Goal: Task Accomplishment & Management: Manage account settings

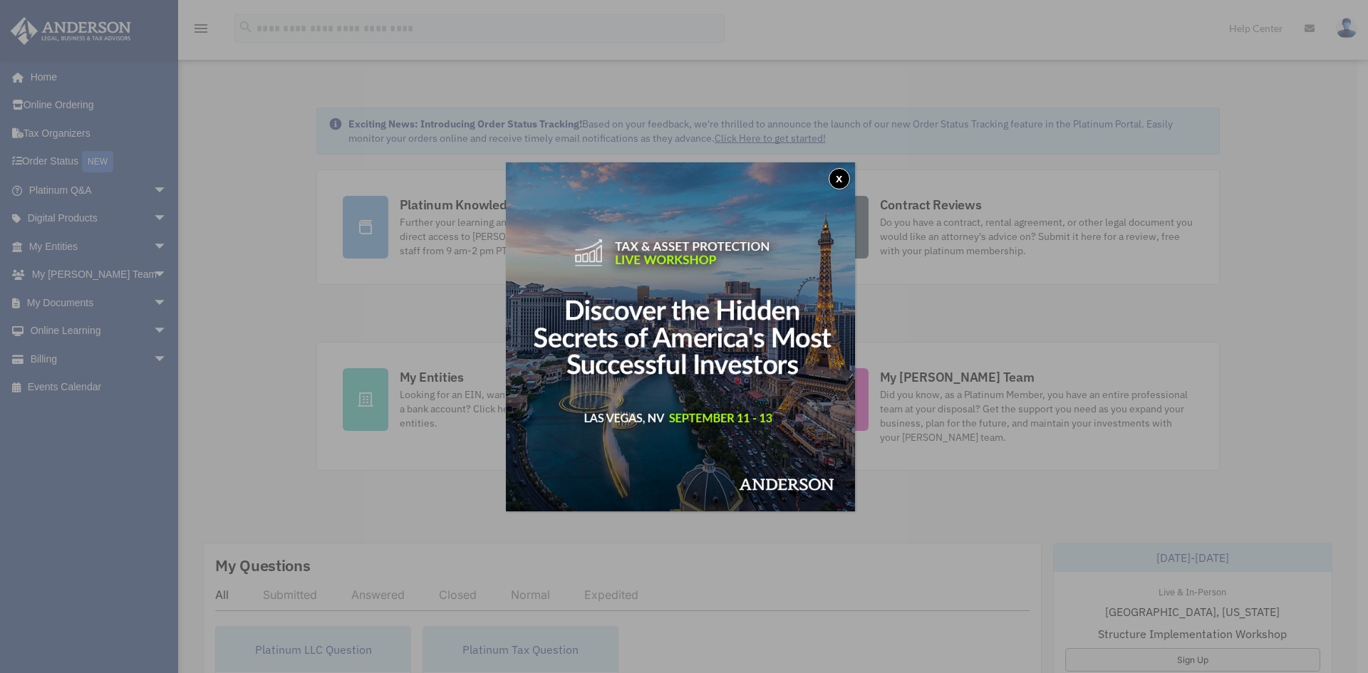
click at [845, 176] on button "x" at bounding box center [839, 178] width 21 height 21
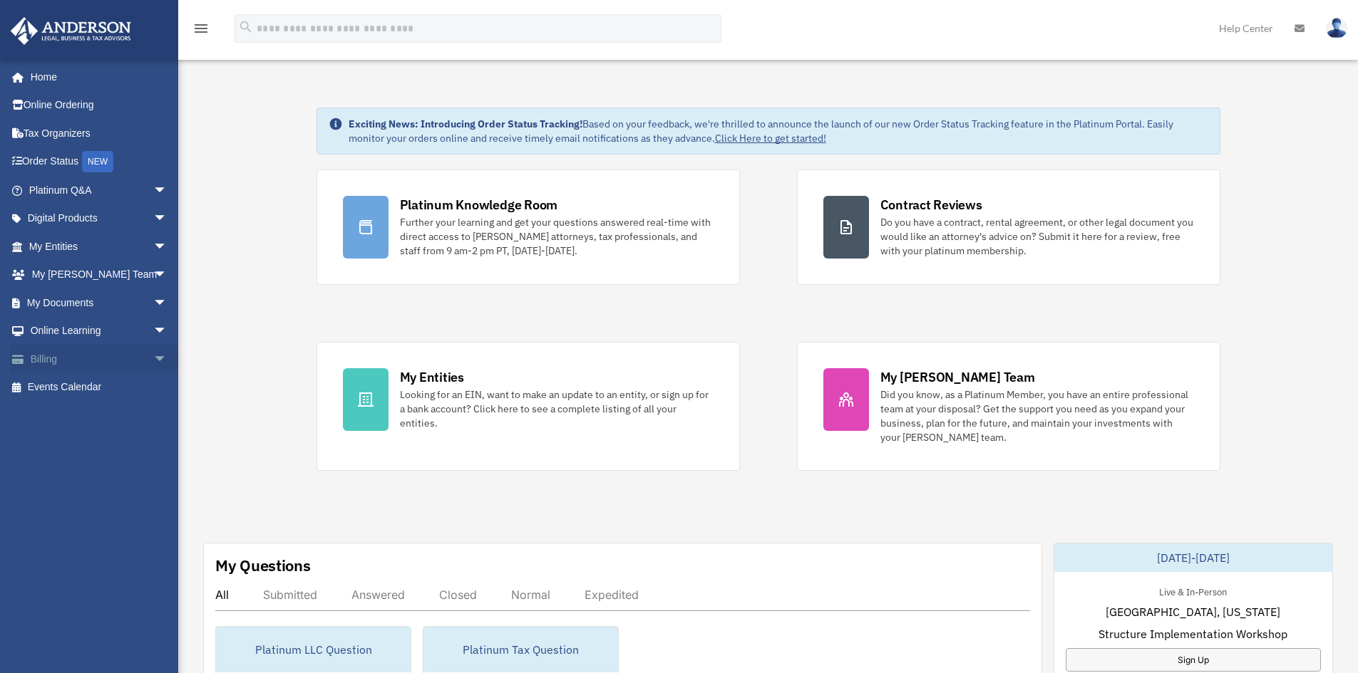
click at [153, 356] on span "arrow_drop_down" at bounding box center [167, 359] width 29 height 29
click at [88, 441] on link "Manage Payments" at bounding box center [104, 444] width 169 height 29
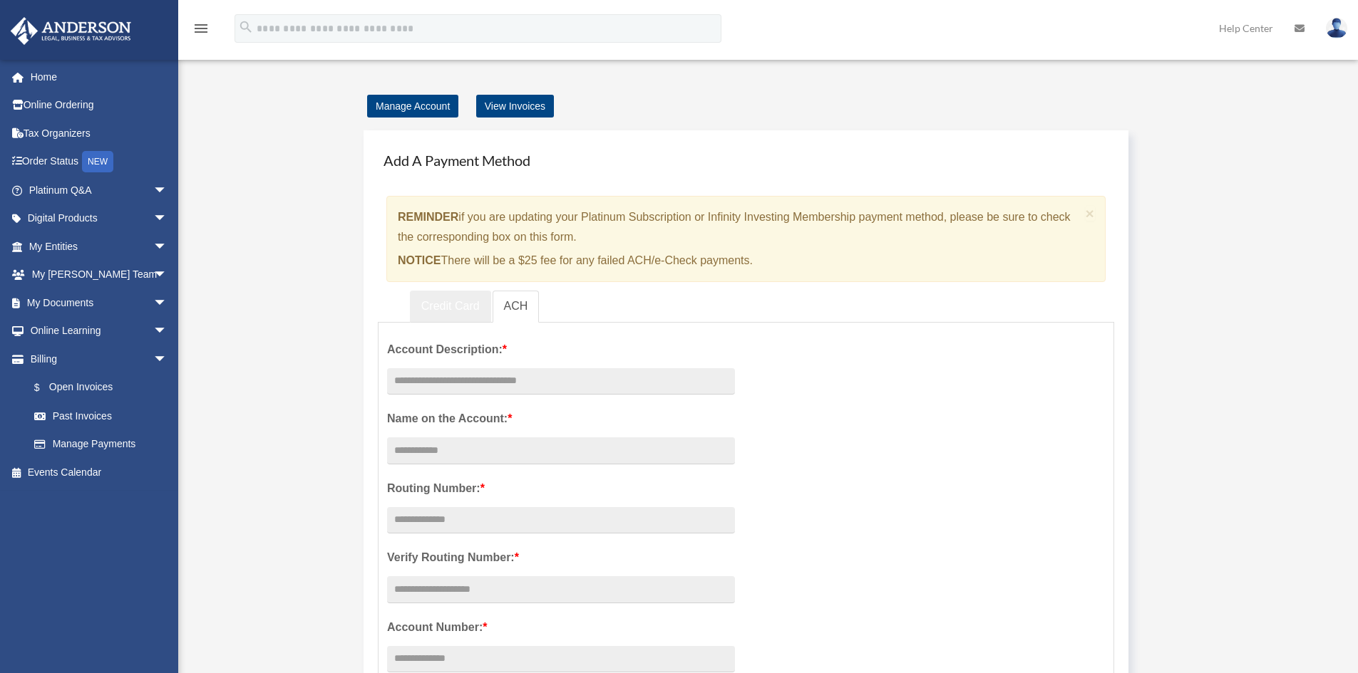
click at [431, 303] on link "Credit Card" at bounding box center [450, 307] width 81 height 32
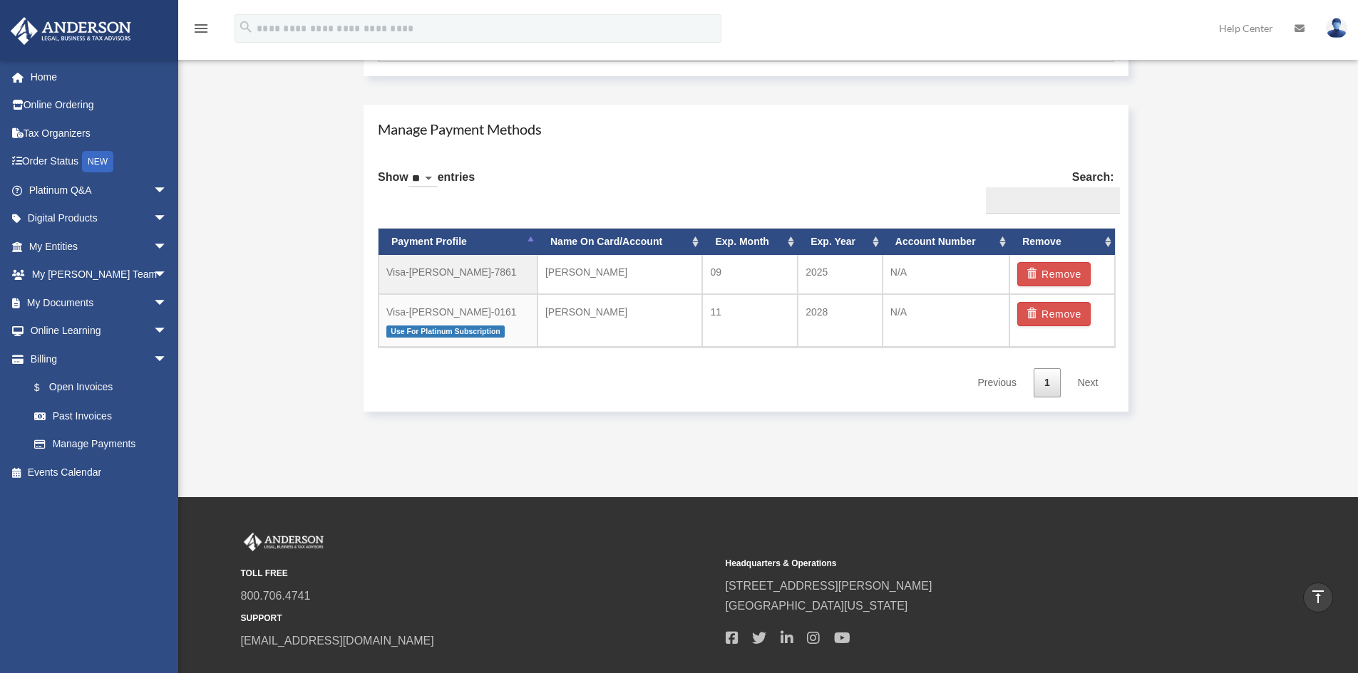
scroll to position [784, 0]
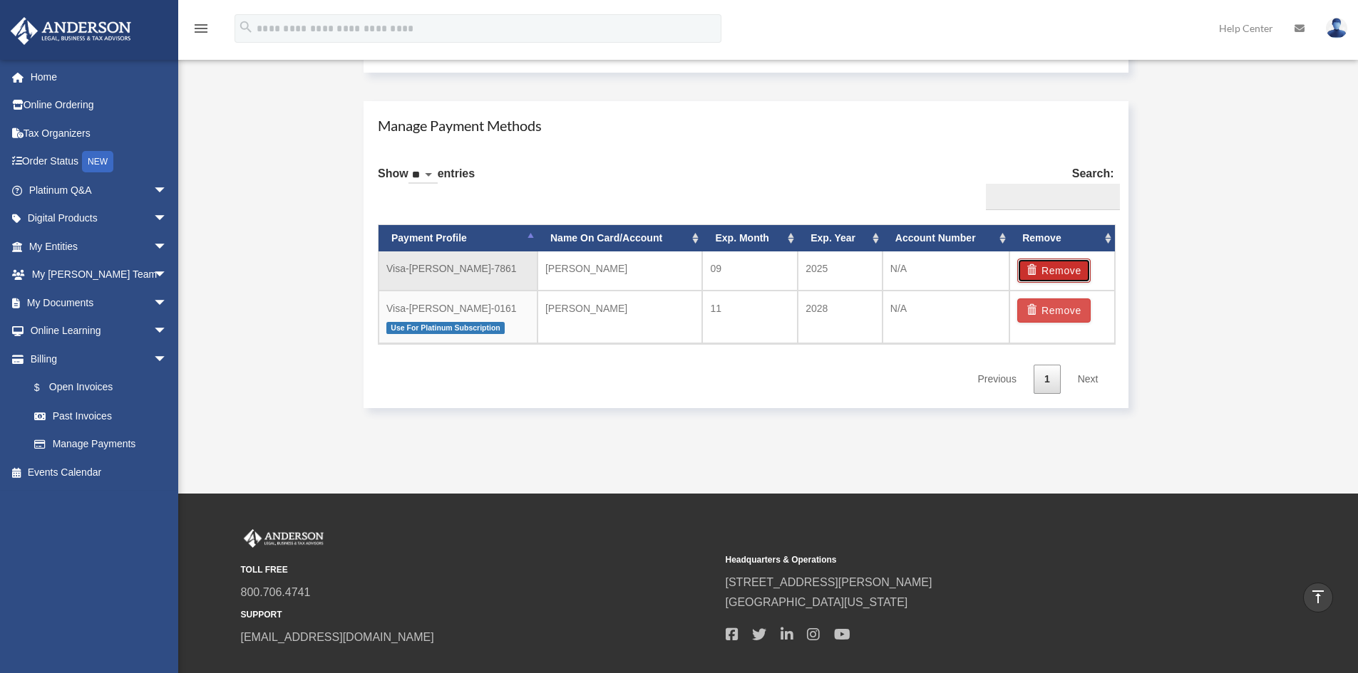
click at [1052, 265] on button "Remove" at bounding box center [1053, 271] width 73 height 24
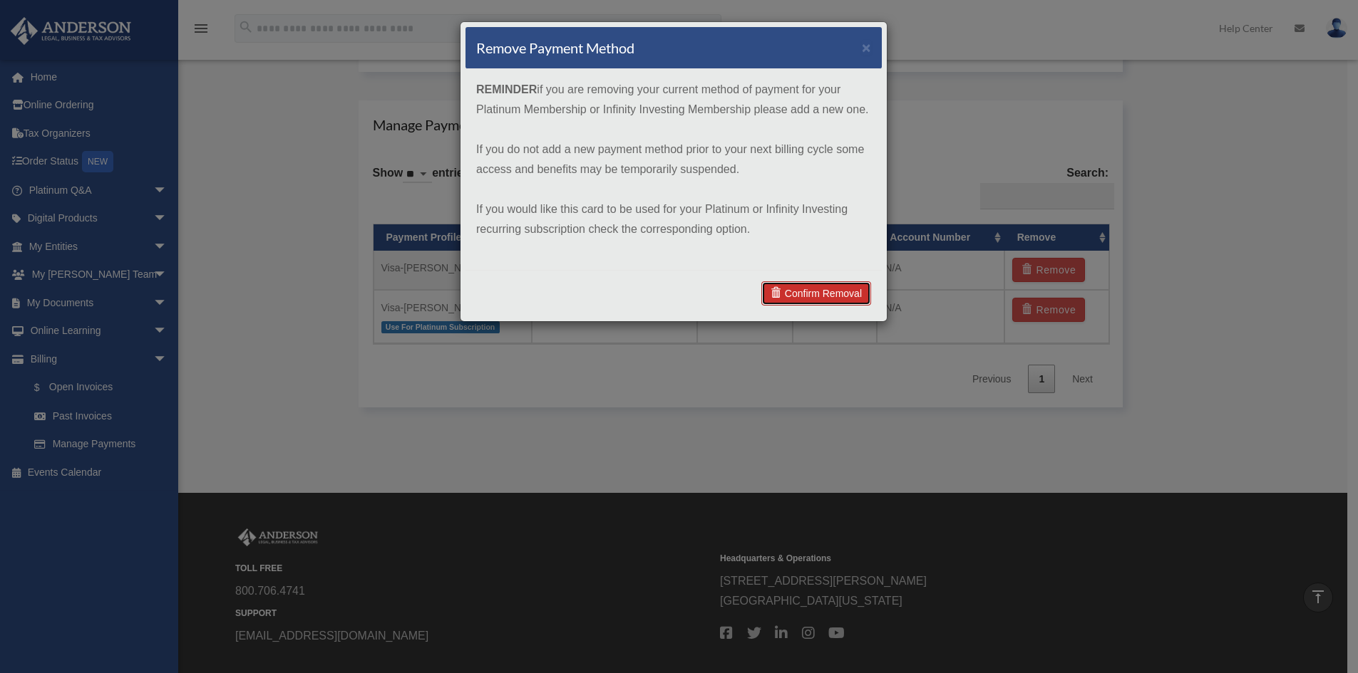
click at [793, 296] on link "Confirm Removal" at bounding box center [816, 294] width 110 height 24
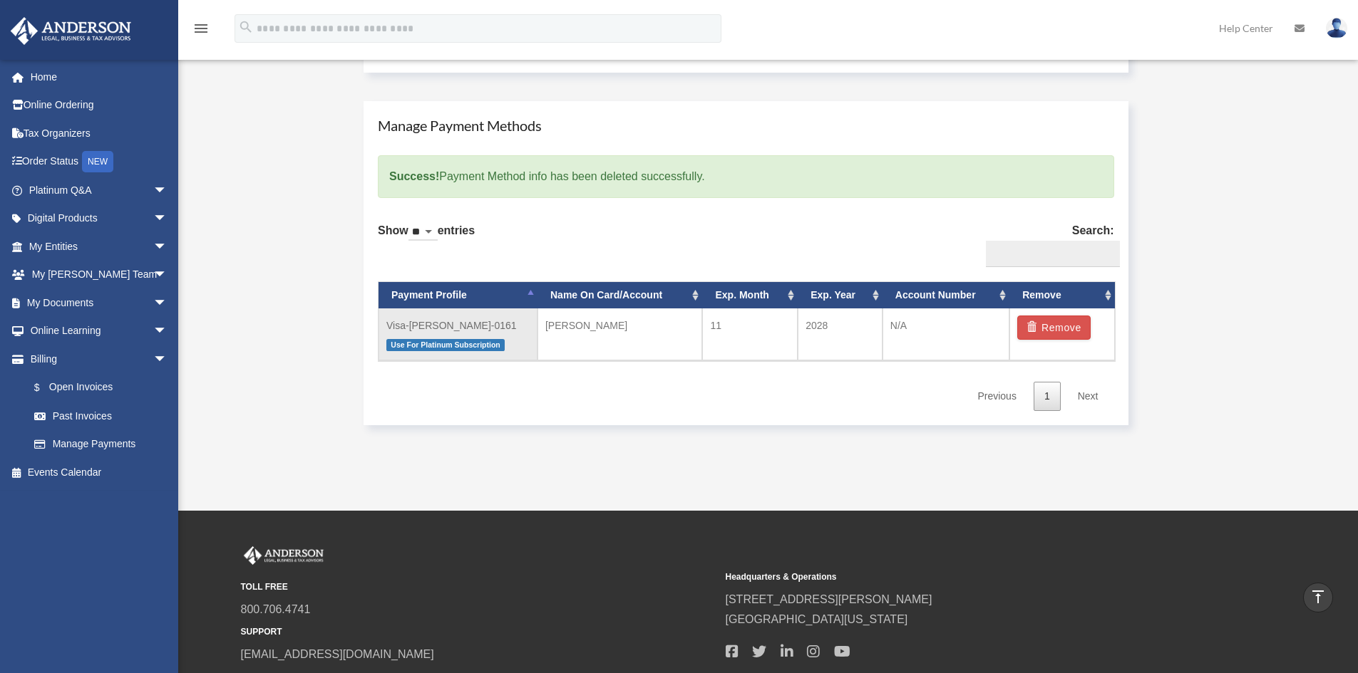
click at [440, 340] on span "Use For Platinum Subscription" at bounding box center [445, 345] width 118 height 12
click at [82, 387] on link "$ Open Invoices" at bounding box center [104, 387] width 169 height 29
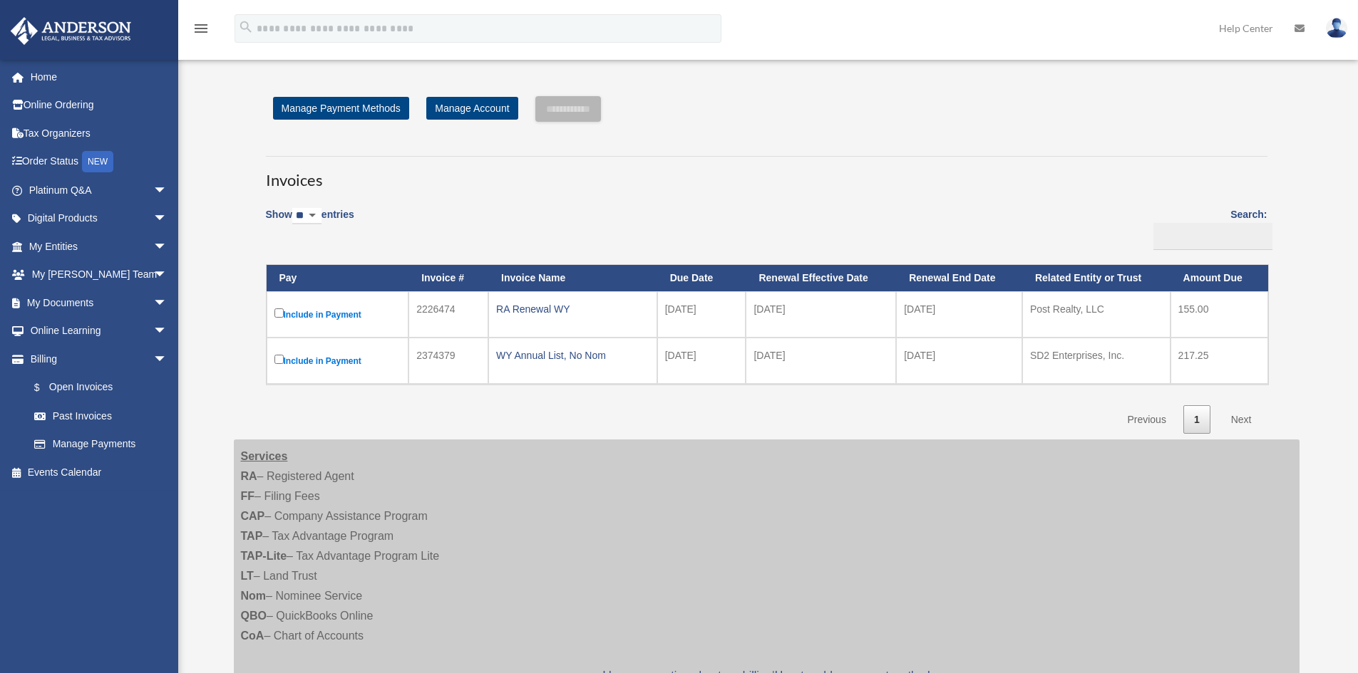
click at [1336, 29] on img at bounding box center [1336, 28] width 21 height 21
click at [1058, 123] on link "Logout" at bounding box center [1122, 124] width 143 height 29
